Goal: Information Seeking & Learning: Learn about a topic

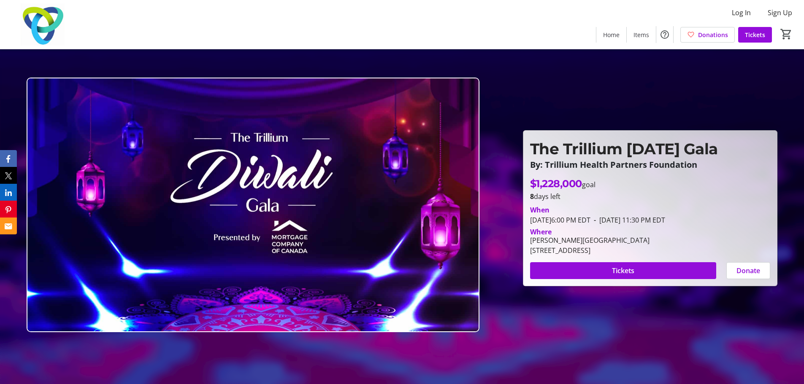
drag, startPoint x: 537, startPoint y: 150, endPoint x: 742, endPoint y: 216, distance: 215.5
click at [742, 216] on div "The Trillium [DATE] Gala By: Trillium Health Partners Foundation The Trillium […" at bounding box center [650, 208] width 254 height 155
drag, startPoint x: 684, startPoint y: 252, endPoint x: 516, endPoint y: 147, distance: 197.8
click at [516, 147] on header "The Trillium [DATE] Gala By: Trillium Health Partners Foundation The Trillium […" at bounding box center [402, 192] width 804 height 384
click at [553, 164] on p "By: Trillium Health Partners Foundation" at bounding box center [650, 164] width 240 height 9
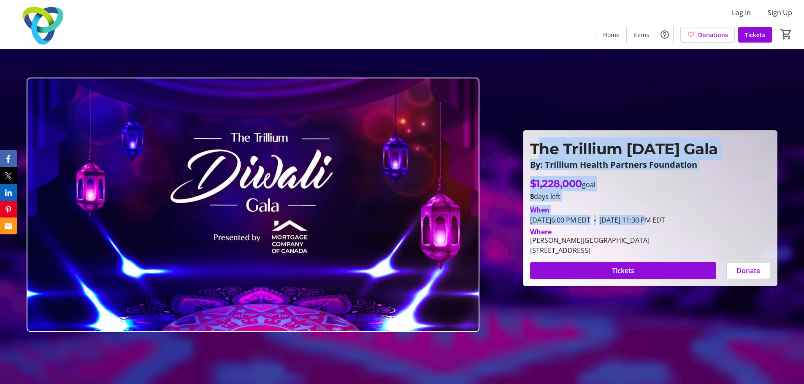
drag, startPoint x: 537, startPoint y: 151, endPoint x: 681, endPoint y: 217, distance: 159.0
click at [681, 217] on div "The Trillium [DATE] Gala By: Trillium Health Partners Foundation The Trillium […" at bounding box center [650, 208] width 254 height 155
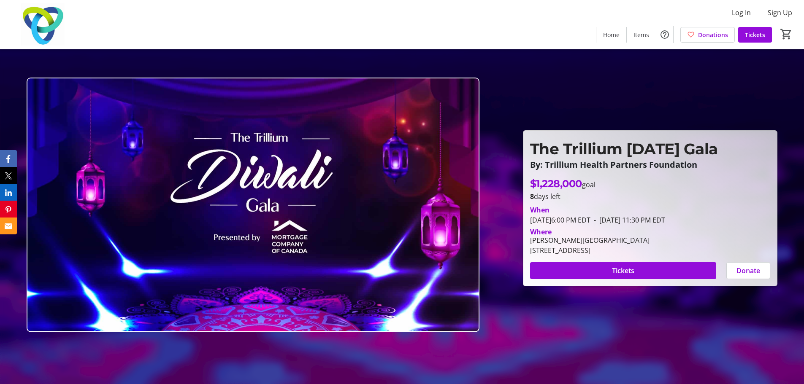
click at [530, 146] on p "The Trillium [DATE] Gala" at bounding box center [650, 149] width 240 height 23
drag, startPoint x: 585, startPoint y: 170, endPoint x: 704, endPoint y: 248, distance: 141.7
click at [704, 248] on div "The Trillium [DATE] Gala By: Trillium Health Partners Foundation The Trillium […" at bounding box center [650, 208] width 254 height 155
copy div "m Health Partners Foundation The Trillium [DATE] Gala By: Trillium Health Partn…"
click at [665, 189] on div "$1,228,000 goal" at bounding box center [650, 183] width 240 height 15
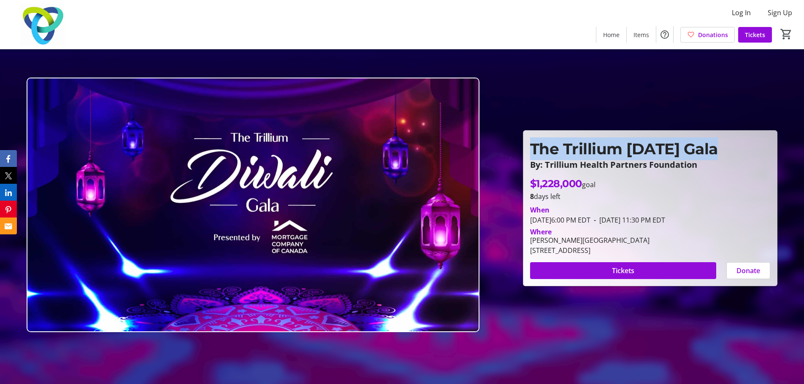
drag, startPoint x: 530, startPoint y: 151, endPoint x: 739, endPoint y: 151, distance: 208.0
click at [739, 151] on p "The Trillium [DATE] Gala" at bounding box center [650, 149] width 240 height 23
copy p "The Trillium [DATE] Gala"
